Goal: Task Accomplishment & Management: Use online tool/utility

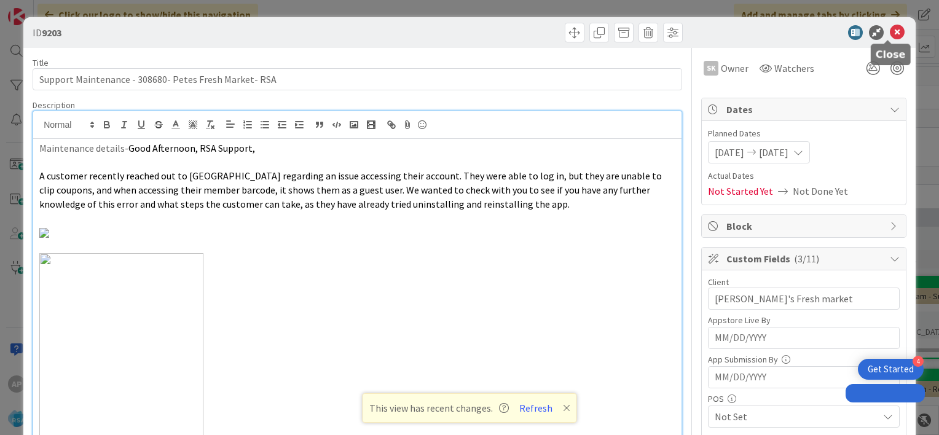
click at [890, 34] on icon at bounding box center [897, 32] width 15 height 15
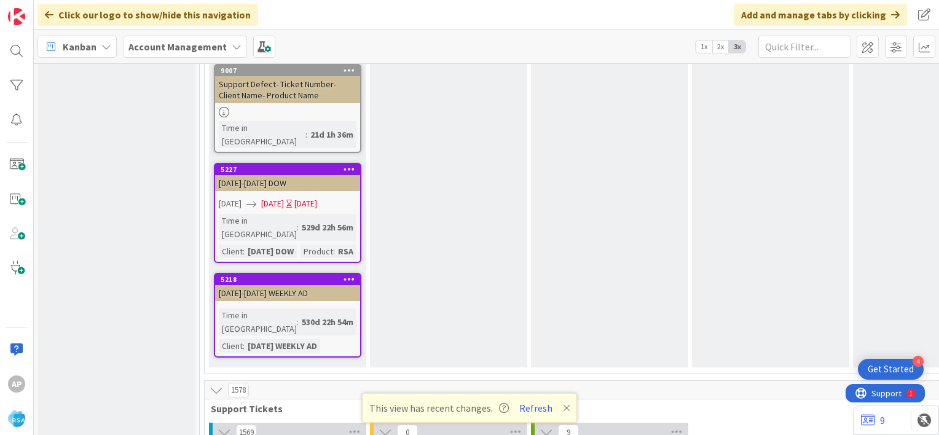
scroll to position [2366, 0]
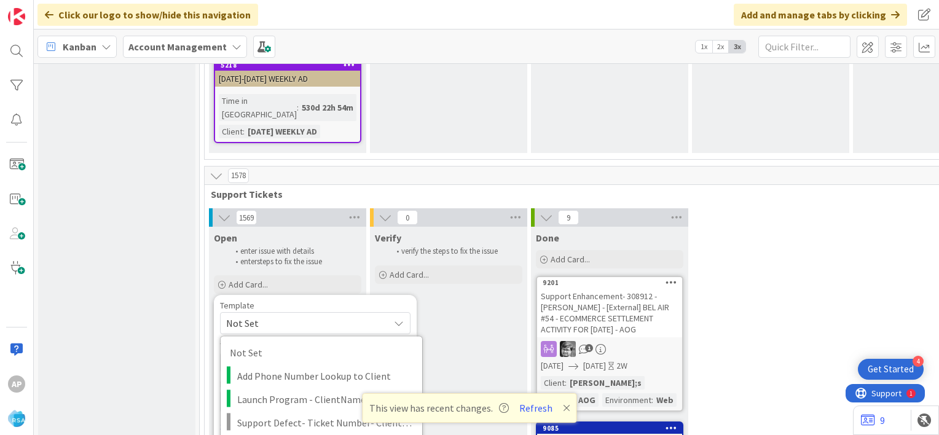
scroll to position [2583, 0]
type textarea "x"
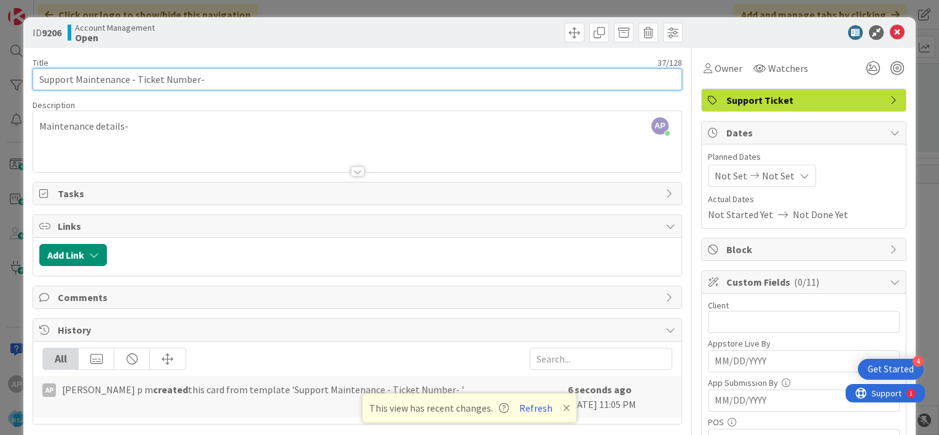
drag, startPoint x: 194, startPoint y: 82, endPoint x: 136, endPoint y: 77, distance: 58.6
click at [136, 77] on input "Support Maintenance - Ticket Number-" at bounding box center [358, 79] width 650 height 22
paste input "#308925"
click at [140, 79] on input "Support Maintenance - #308925-" at bounding box center [358, 79] width 650 height 22
click at [187, 81] on input "Support Maintenance - 308925-" at bounding box center [358, 79] width 650 height 22
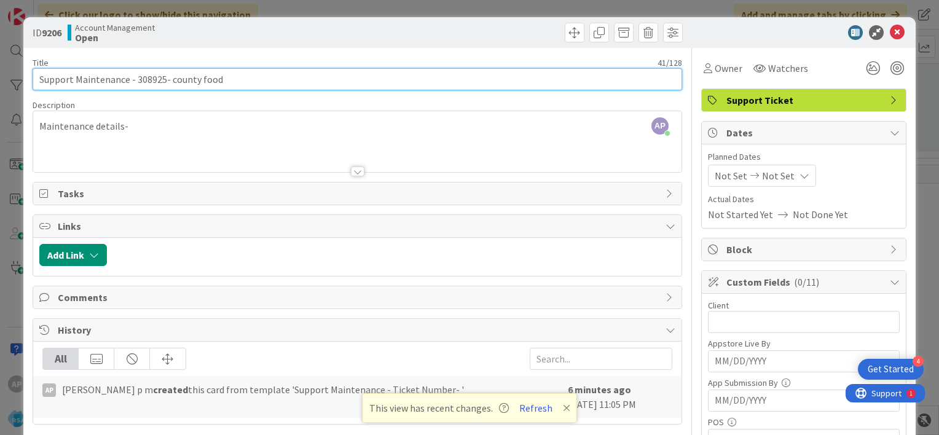
drag, startPoint x: 227, startPoint y: 78, endPoint x: 168, endPoint y: 76, distance: 59.7
click at [168, 76] on input "Support Maintenance - 308925- county food" at bounding box center [358, 79] width 650 height 22
paste input "County Fair F"
click at [134, 79] on input "Support Maintenance - 308925- County Fair Food-" at bounding box center [358, 79] width 650 height 22
drag, startPoint x: 134, startPoint y: 79, endPoint x: 231, endPoint y: 85, distance: 97.4
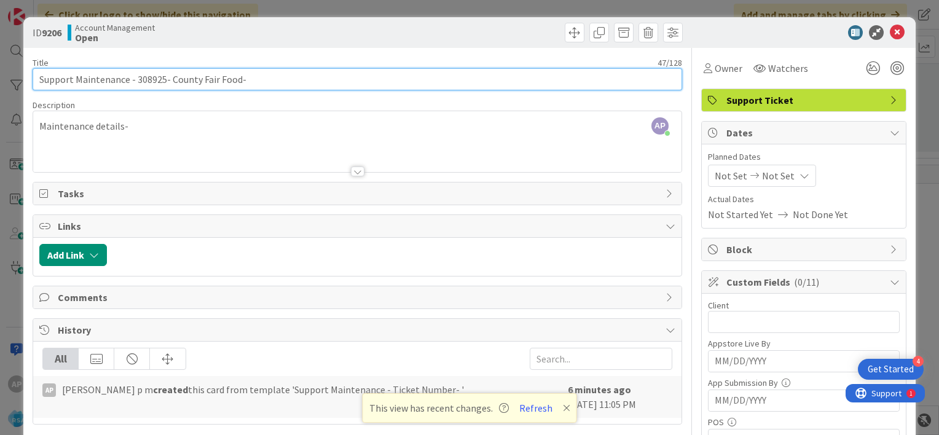
click at [231, 85] on input "Support Maintenance - 308925- County Fair Food-" at bounding box center [358, 79] width 650 height 22
type input "Support Maintenance - 308925- County Fair Food-"
drag, startPoint x: 75, startPoint y: 77, endPoint x: 162, endPoint y: 81, distance: 87.4
click at [162, 81] on input "Support Maintenance - 308925- County Fair Food-" at bounding box center [358, 79] width 650 height 22
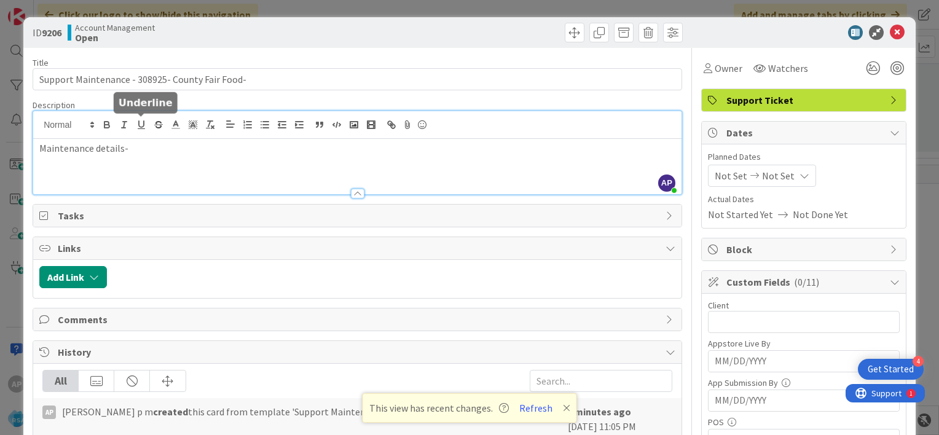
click at [139, 125] on div "AP [PERSON_NAME] p m joined 7 m ago Maintenance details-" at bounding box center [357, 152] width 649 height 83
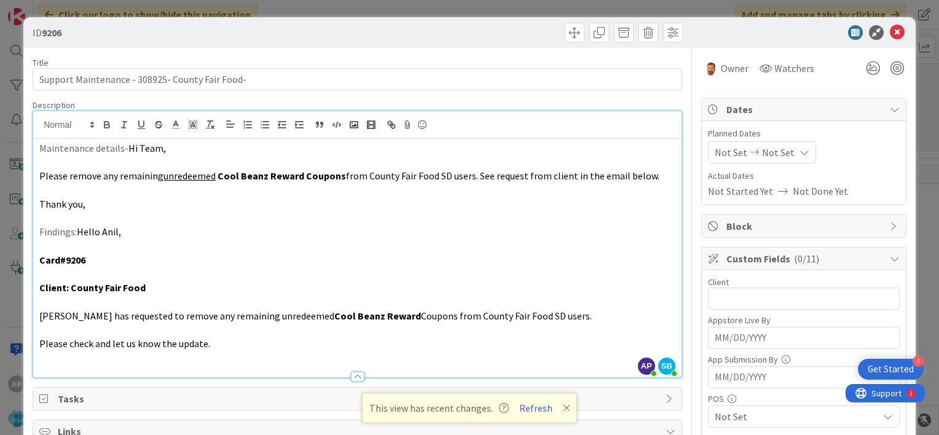
click at [720, 152] on span "Not Set" at bounding box center [731, 152] width 33 height 15
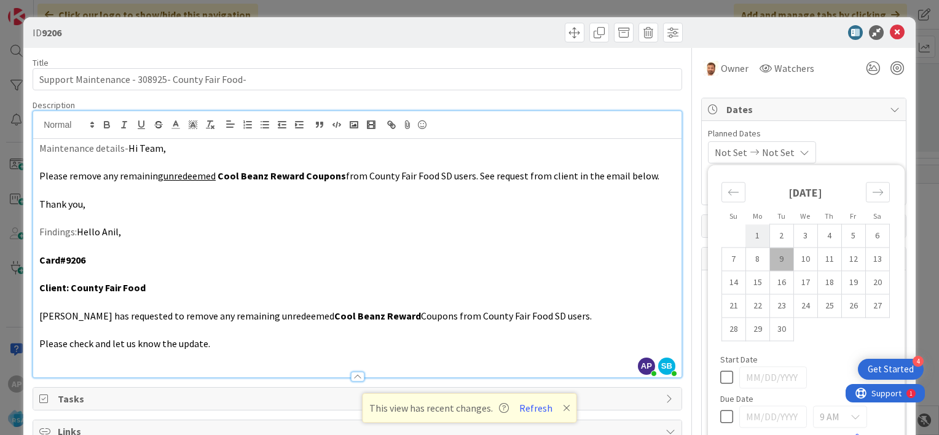
click at [747, 236] on td "1" at bounding box center [758, 235] width 24 height 23
type input "[DATE]"
click at [842, 260] on td "12" at bounding box center [854, 259] width 24 height 23
type input "[DATE]"
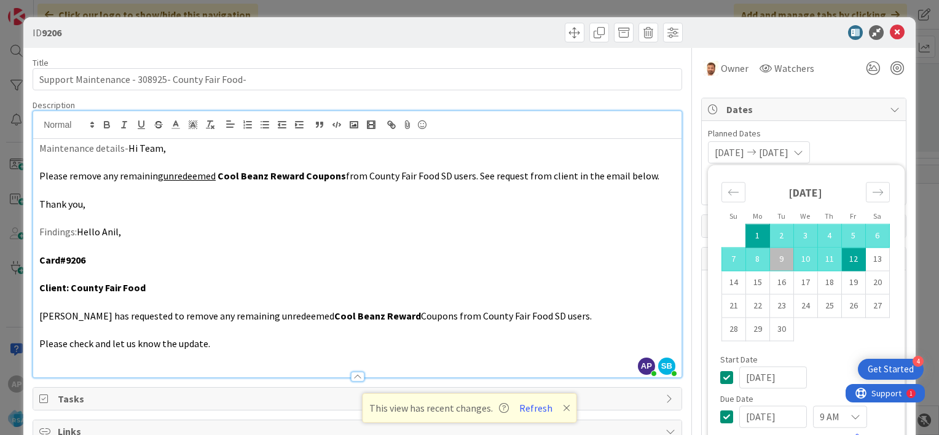
click at [846, 143] on div "[DATE] [DATE] Su Mo Tu We Th Fr Sa [DATE] 1 2 3 4 5 6 7 8 9 10 11 12 13 14 15 1…" at bounding box center [804, 152] width 192 height 22
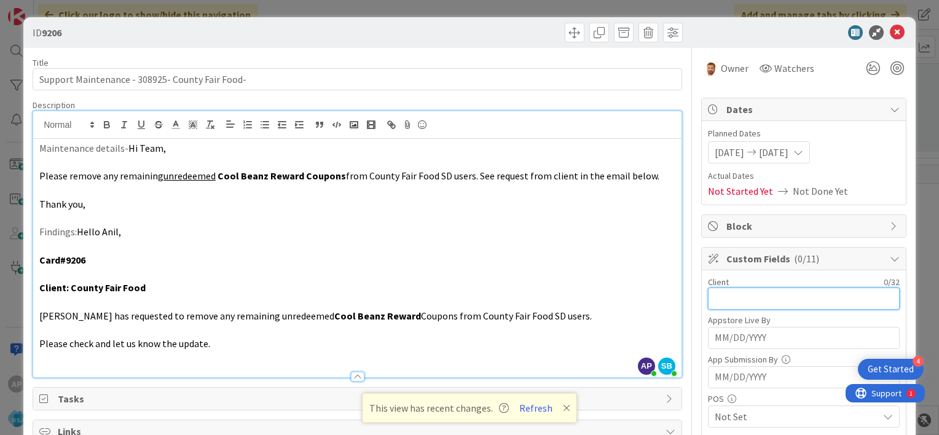
click at [720, 292] on input "text" at bounding box center [804, 299] width 192 height 22
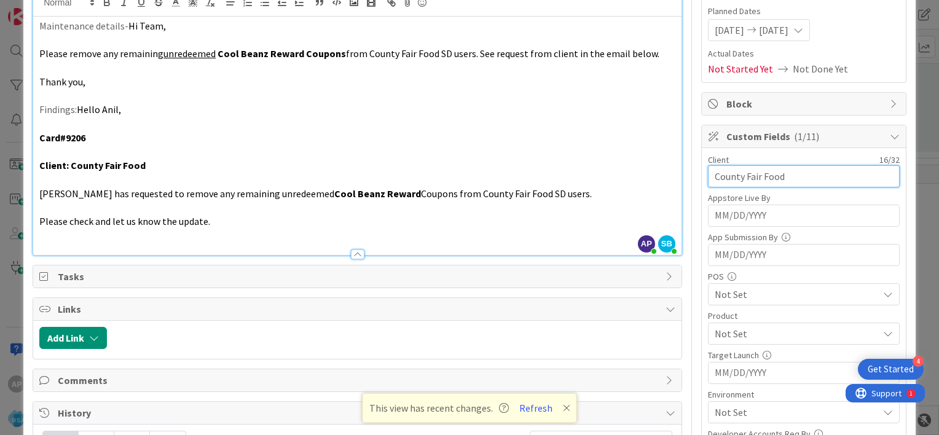
scroll to position [125, 0]
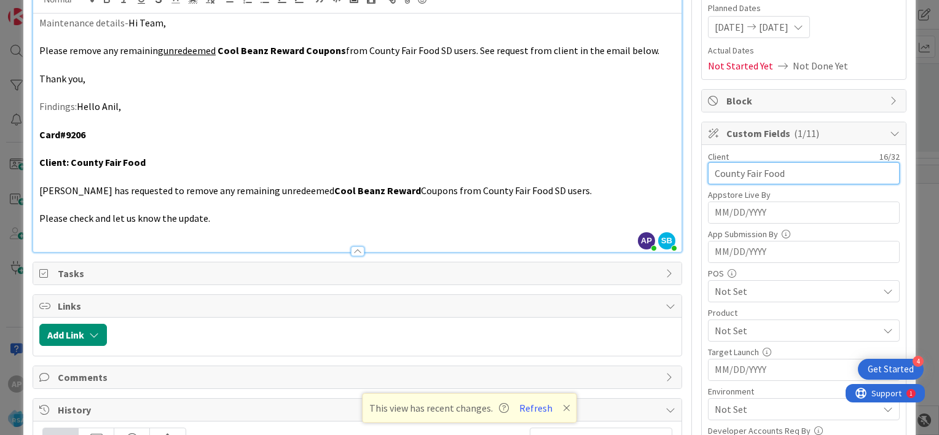
type input "County Fair Food"
click at [745, 292] on span "Not Set" at bounding box center [797, 291] width 164 height 15
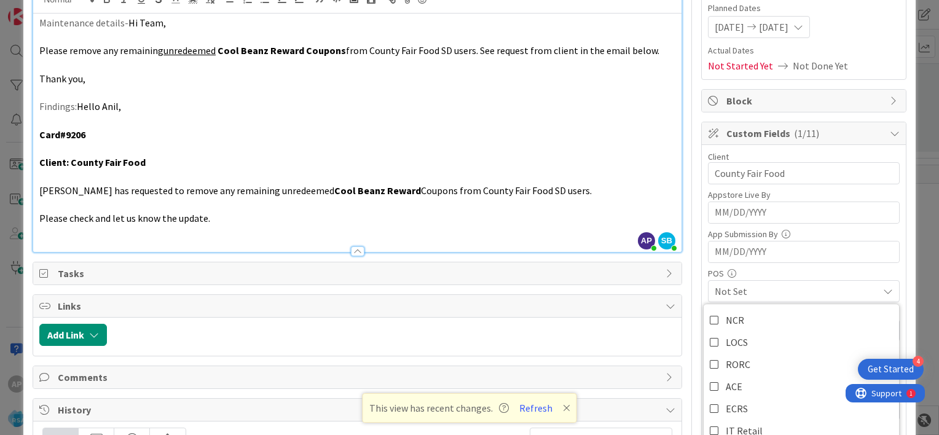
click at [702, 274] on div "Client 16 / 32 County Fair Food Appstore Live By Navigate forward to interact w…" at bounding box center [804, 364] width 204 height 439
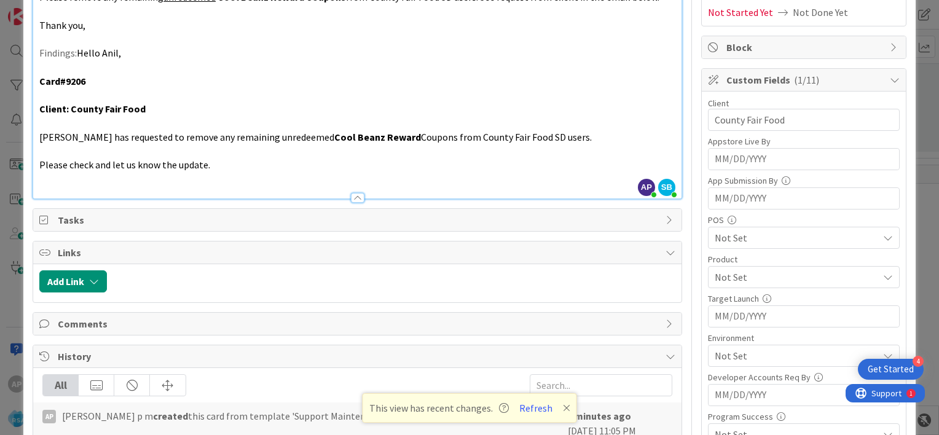
scroll to position [181, 0]
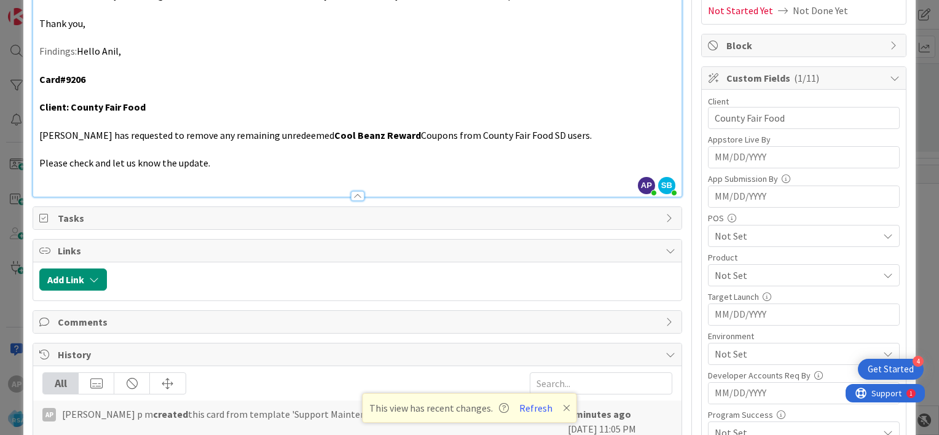
click at [715, 274] on span "Not Set" at bounding box center [797, 275] width 164 height 15
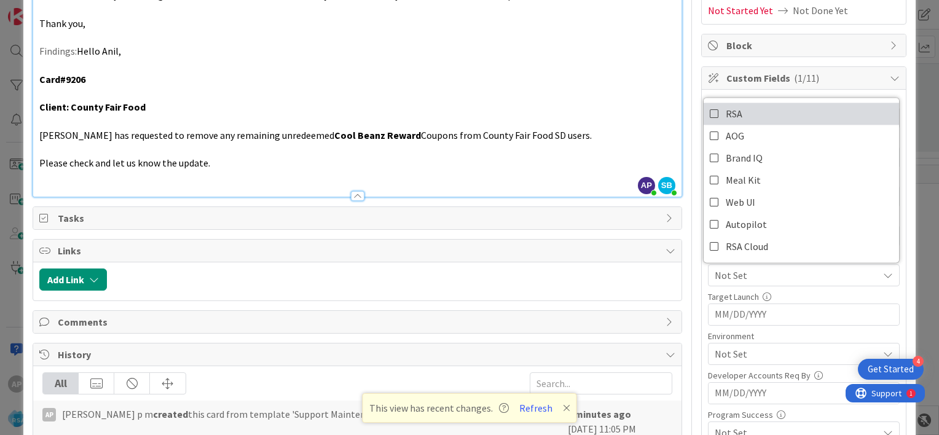
click at [710, 111] on icon at bounding box center [715, 114] width 10 height 18
click at [685, 277] on div "Title 47 / 128 Support Maintenance - 308925- County Fair Food- Description AP […" at bounding box center [470, 268] width 874 height 802
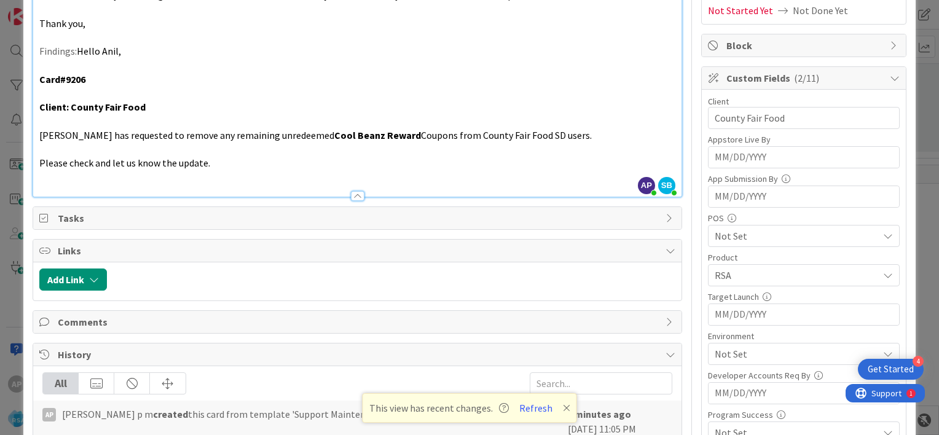
click at [715, 351] on span "Not Set" at bounding box center [797, 354] width 164 height 15
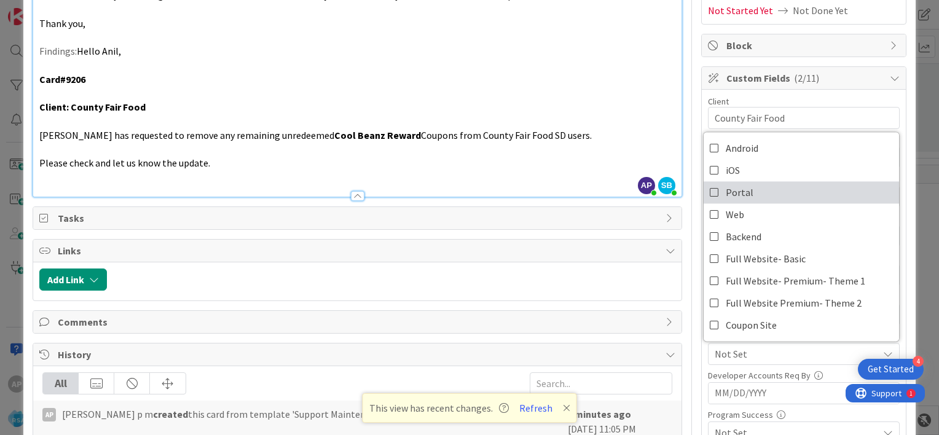
click at [710, 192] on icon at bounding box center [715, 192] width 10 height 18
click at [692, 253] on div at bounding box center [692, 272] width 1 height 811
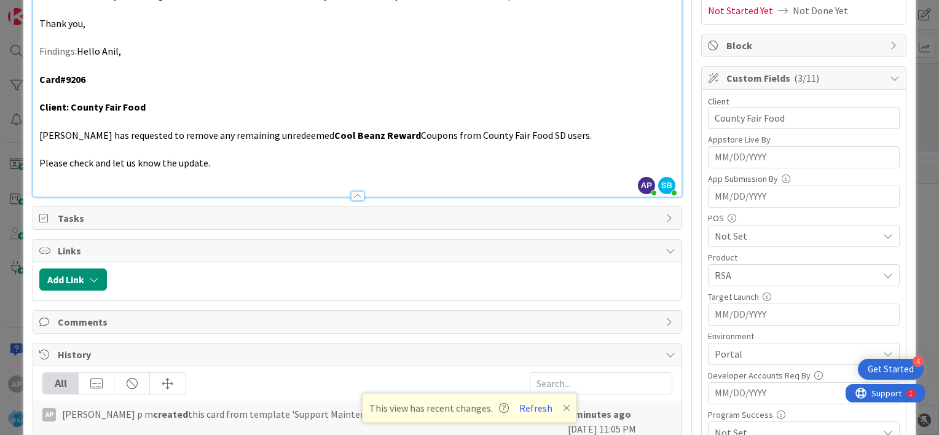
scroll to position [0, 0]
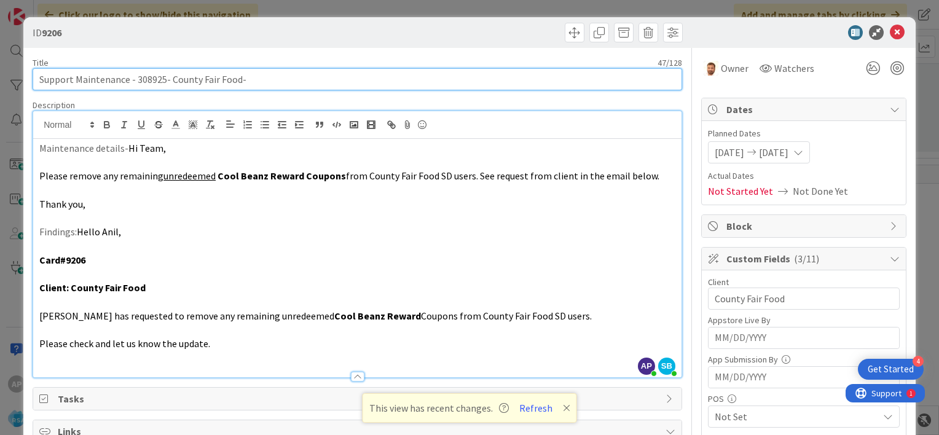
click at [147, 77] on input "Support Maintenance - 308925- County Fair Food-" at bounding box center [358, 79] width 650 height 22
